Goal: Task Accomplishment & Management: Use online tool/utility

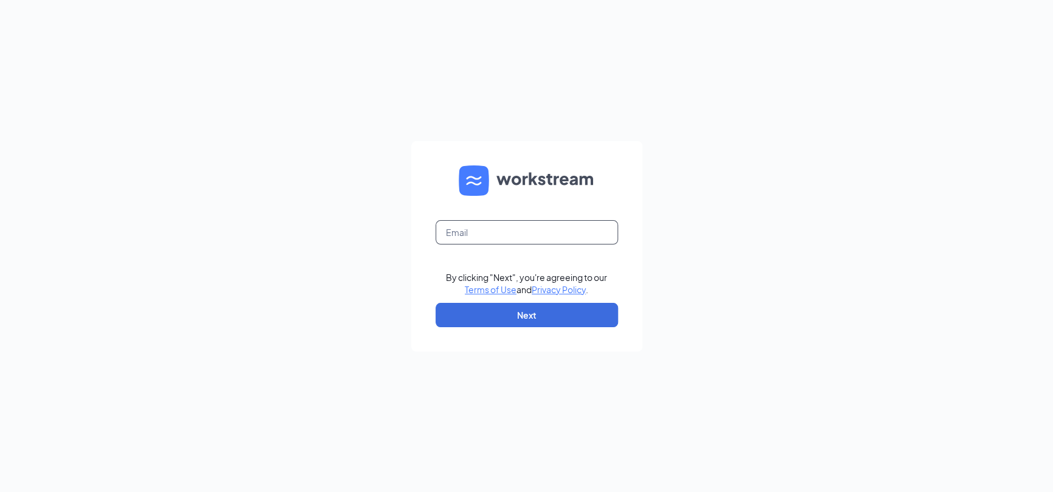
click at [484, 229] on input "text" at bounding box center [526, 232] width 182 height 24
click at [536, 308] on button "Next" at bounding box center [526, 315] width 182 height 24
click at [520, 237] on input "eliteparking123@" at bounding box center [526, 232] width 182 height 24
click at [541, 310] on button "Next" at bounding box center [526, 315] width 182 height 24
click at [539, 309] on button "Next" at bounding box center [526, 315] width 182 height 24
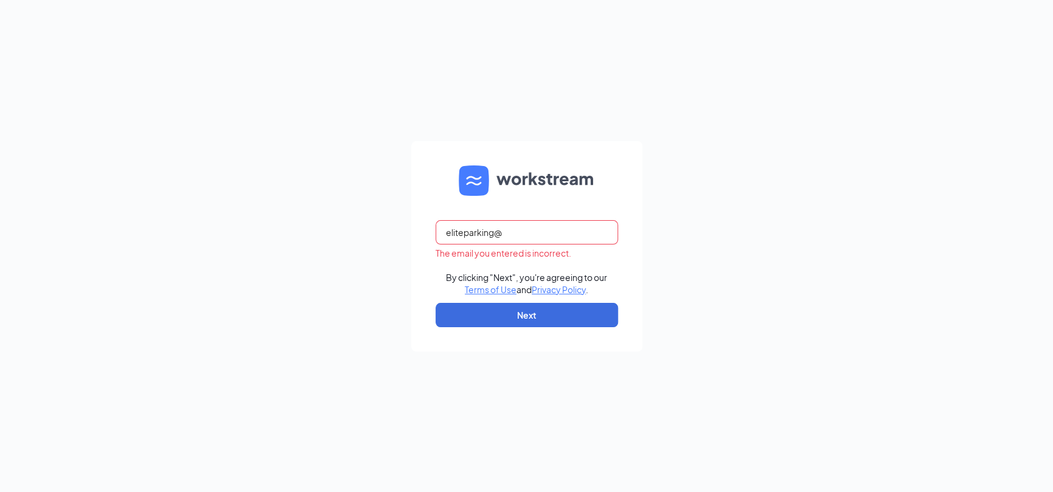
click at [529, 232] on input "eliteparking@" at bounding box center [526, 232] width 182 height 24
click at [467, 231] on input "eliteparking123@" at bounding box center [526, 232] width 182 height 24
click at [448, 235] on input "eliteParking123@" at bounding box center [526, 232] width 182 height 24
type input "EliteParking123@"
click at [510, 309] on button "Next" at bounding box center [526, 315] width 182 height 24
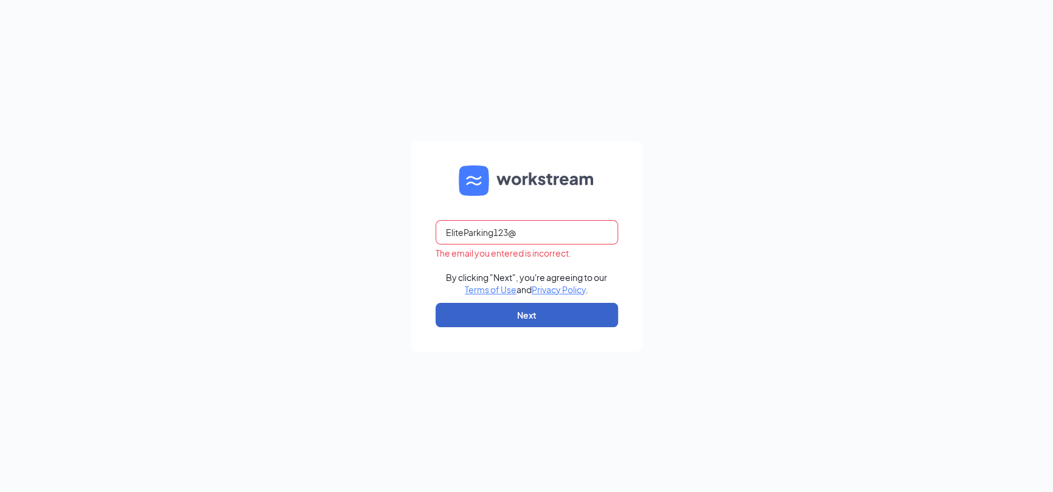
click at [510, 309] on button "Next" at bounding box center [526, 315] width 182 height 24
drag, startPoint x: 532, startPoint y: 234, endPoint x: 443, endPoint y: 231, distance: 89.5
click at [443, 231] on input "EliteParking123@" at bounding box center [526, 232] width 182 height 24
paste input "EliteParking123@"
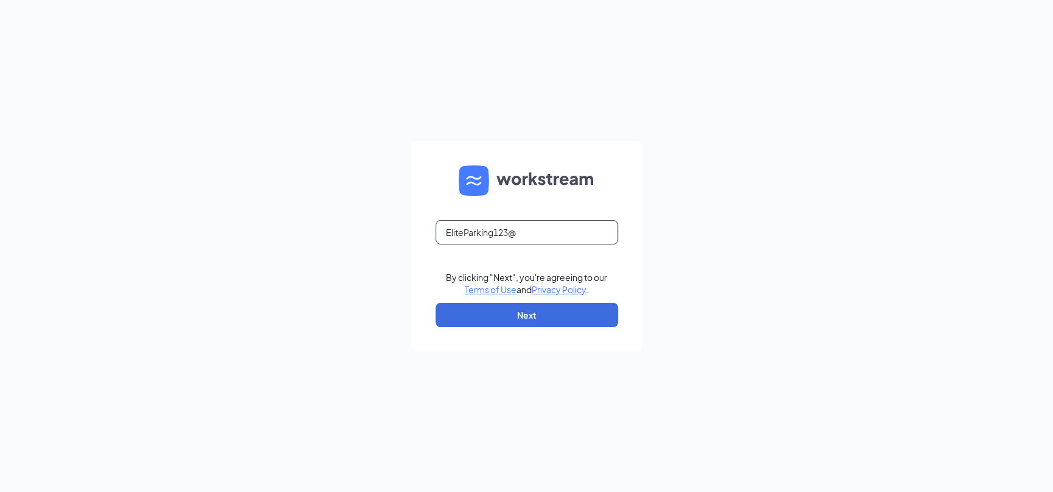
drag, startPoint x: 527, startPoint y: 235, endPoint x: 442, endPoint y: 233, distance: 85.2
click at [442, 233] on input "EliteParking123@" at bounding box center [526, 232] width 182 height 24
type input "rabbo@eliteparkingsolutions.com"
click at [527, 319] on button "Next" at bounding box center [526, 315] width 182 height 24
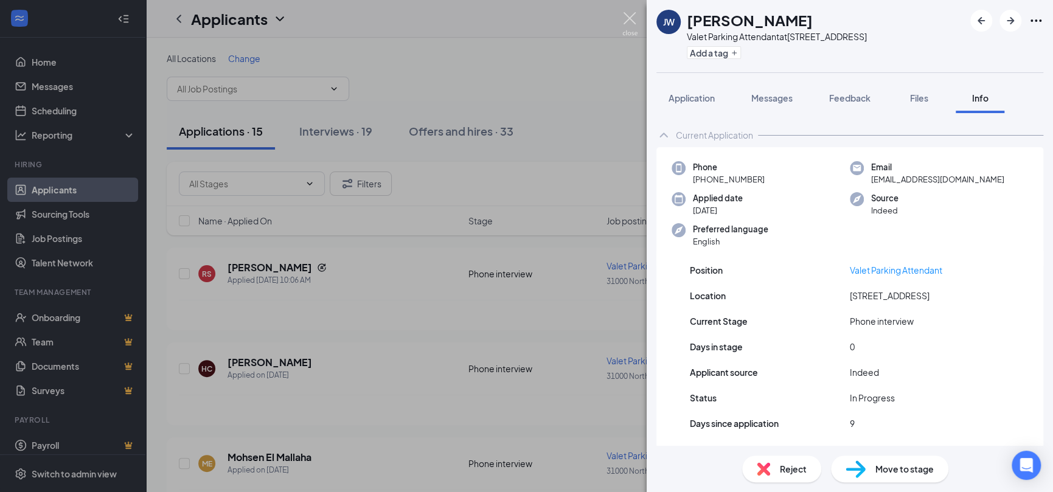
click at [627, 15] on img at bounding box center [629, 24] width 15 height 24
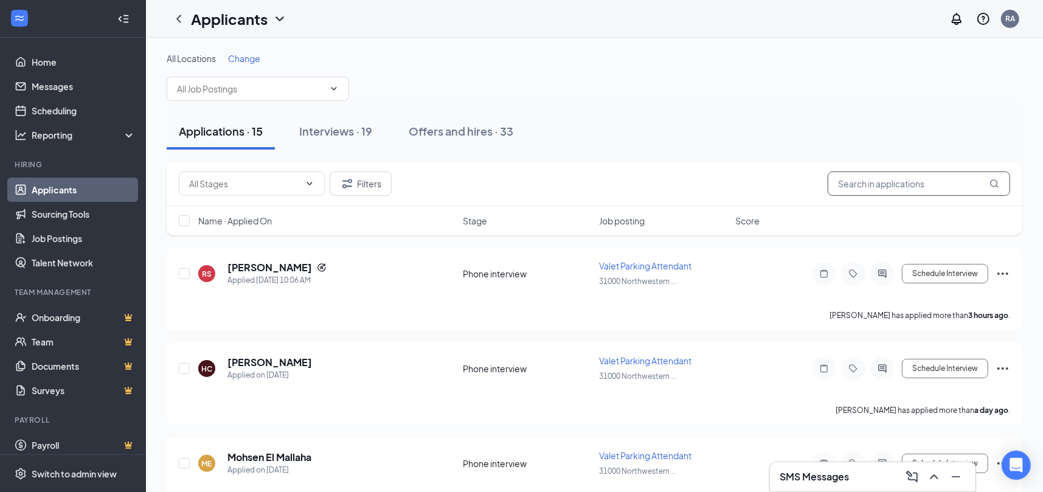
click at [854, 176] on input "text" at bounding box center [919, 184] width 182 height 24
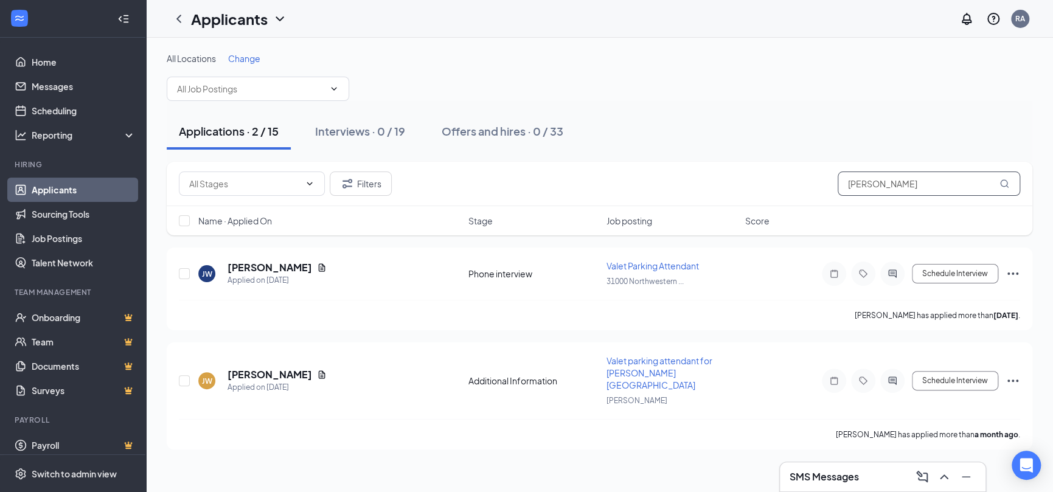
type input "jordan william"
click at [264, 267] on h5 "Jordan Williams" at bounding box center [269, 267] width 85 height 13
